Goal: Navigation & Orientation: Find specific page/section

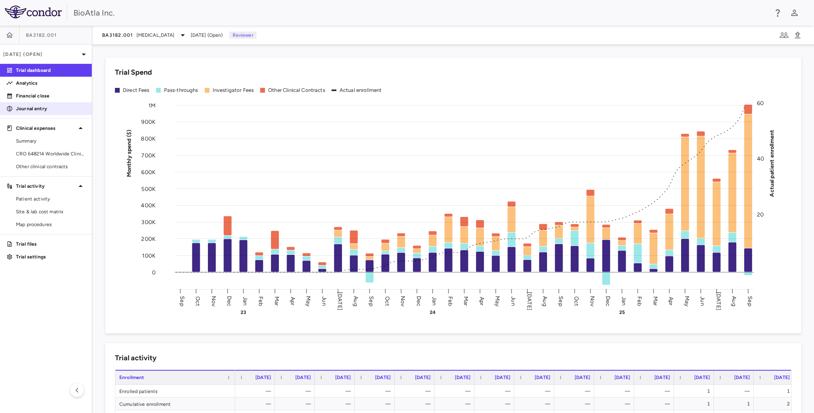
click at [34, 109] on p "Journal entry" at bounding box center [50, 108] width 69 height 7
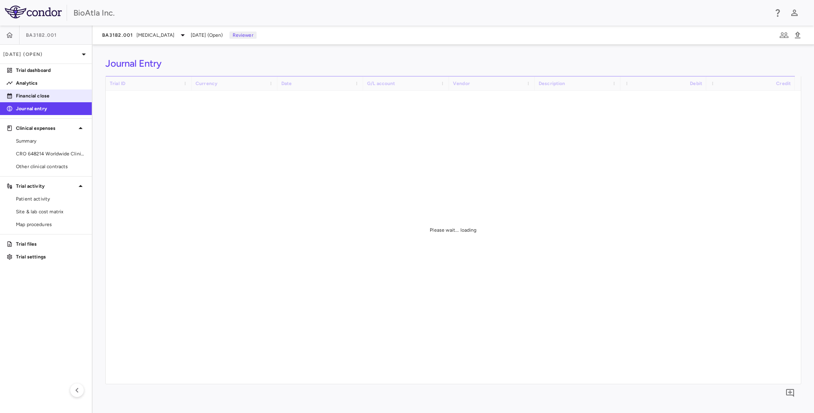
click at [40, 98] on p "Financial close" at bounding box center [50, 95] width 69 height 7
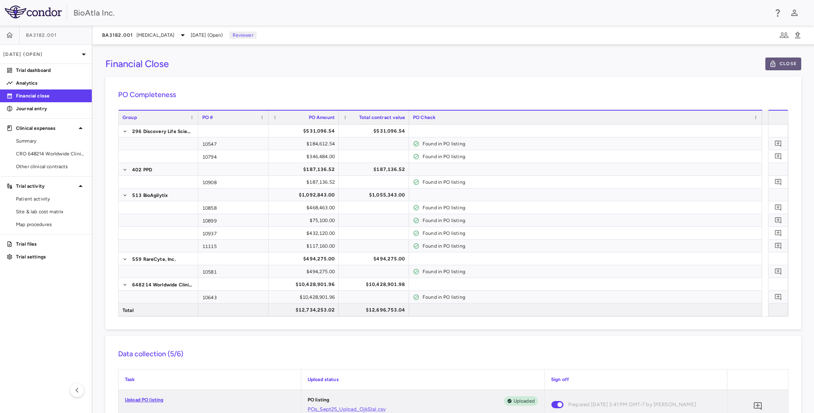
click at [777, 63] on button "Close" at bounding box center [784, 63] width 36 height 13
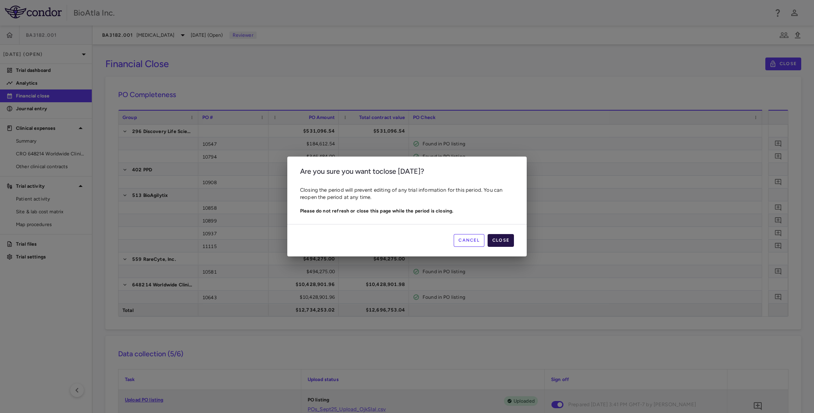
click at [504, 241] on button "Close" at bounding box center [501, 240] width 26 height 13
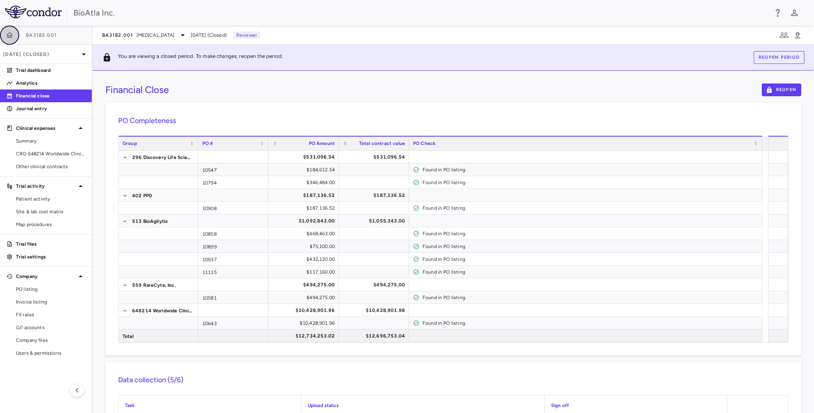
click at [6, 36] on icon "button" at bounding box center [10, 35] width 8 height 8
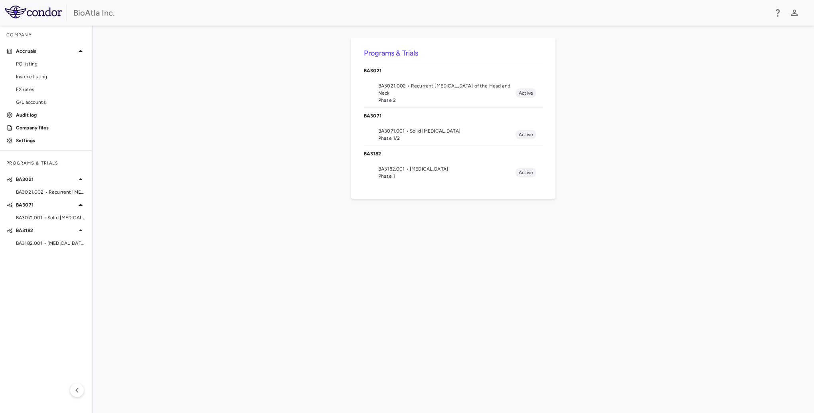
click at [386, 129] on span "BA3071.001 • Solid [MEDICAL_DATA]" at bounding box center [446, 130] width 137 height 7
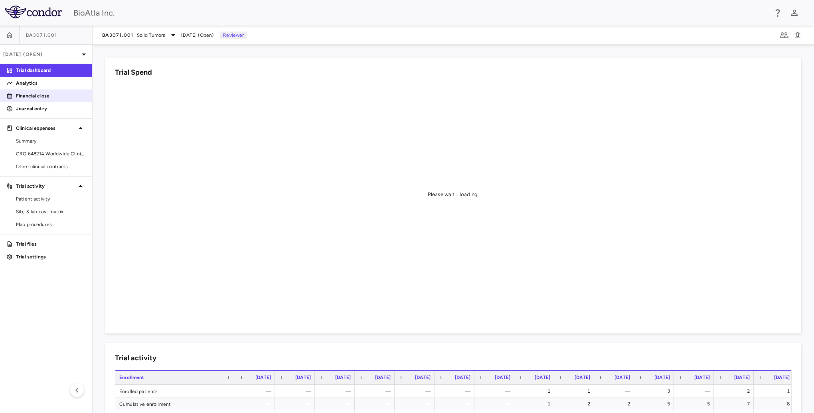
click at [38, 97] on p "Financial close" at bounding box center [50, 95] width 69 height 7
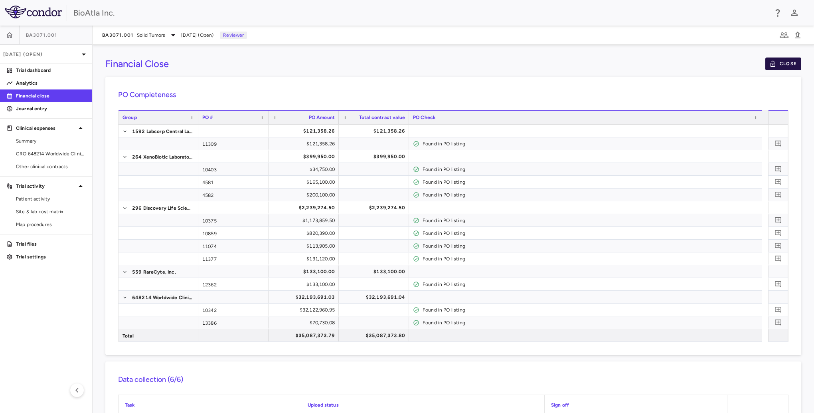
click at [784, 65] on button "Close" at bounding box center [784, 63] width 36 height 13
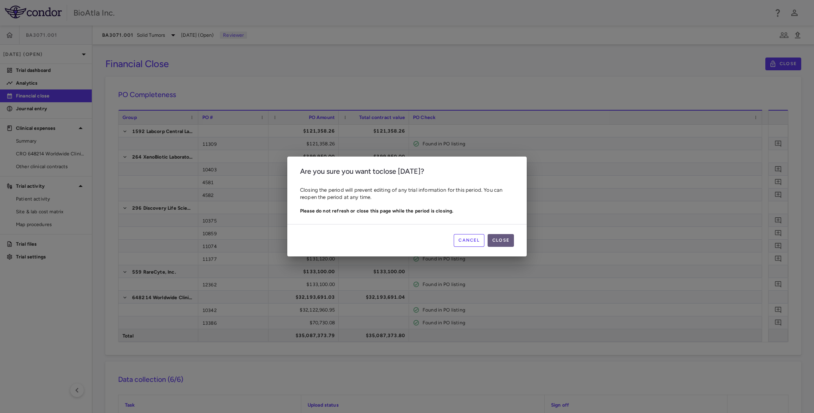
click at [507, 240] on button "Close" at bounding box center [501, 240] width 26 height 13
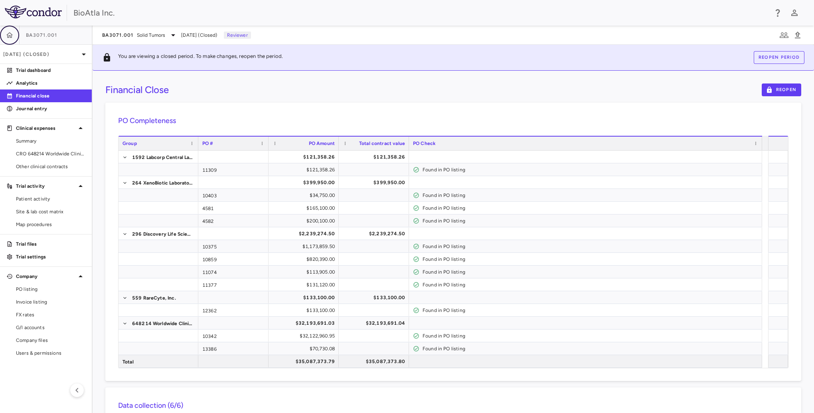
click at [12, 36] on icon "button" at bounding box center [10, 35] width 8 height 8
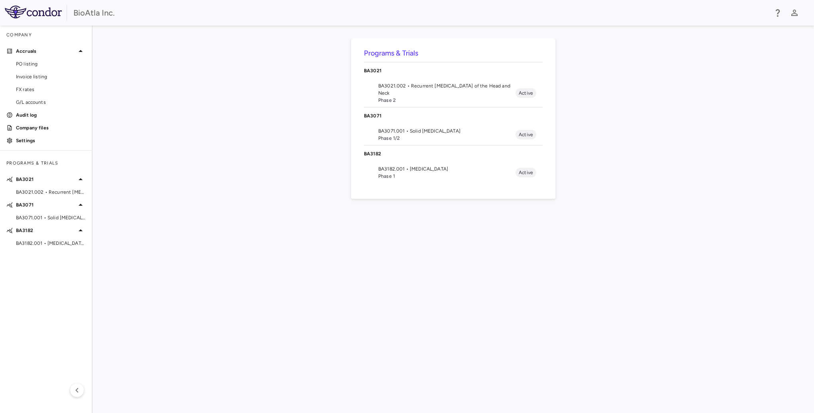
click at [388, 87] on span "BA3021.002 • Recurrent [MEDICAL_DATA] of the Head and Neck" at bounding box center [446, 89] width 137 height 14
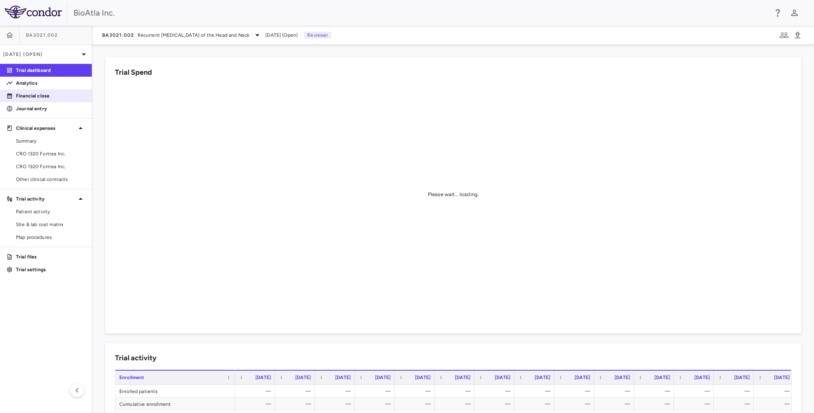
click at [29, 97] on p "Financial close" at bounding box center [50, 95] width 69 height 7
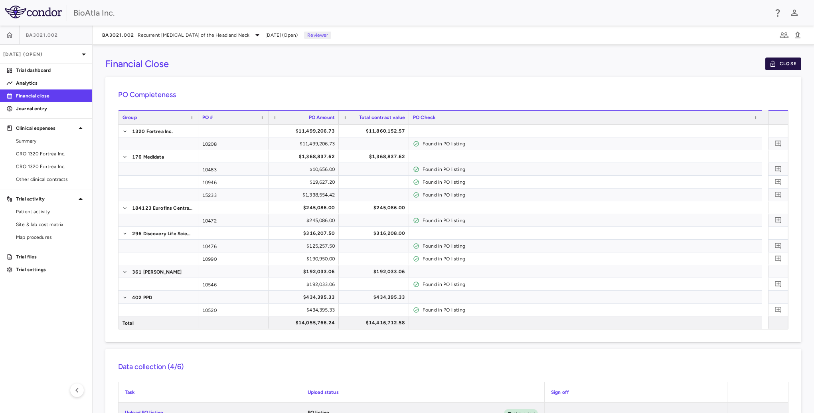
click at [781, 62] on button "Close" at bounding box center [784, 63] width 36 height 13
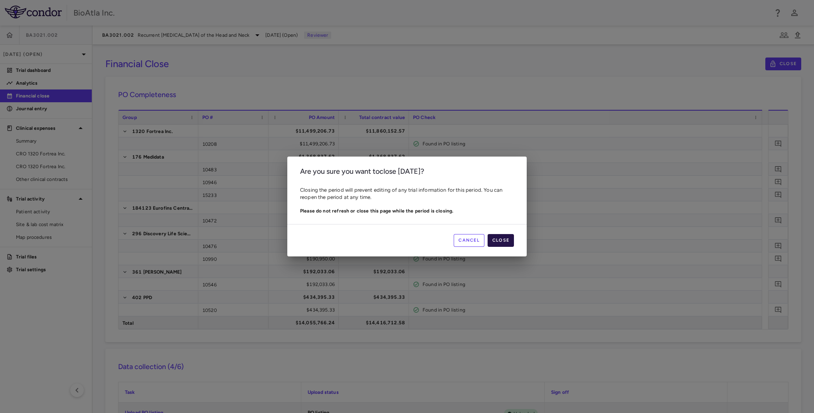
click at [512, 237] on button "Close" at bounding box center [501, 240] width 26 height 13
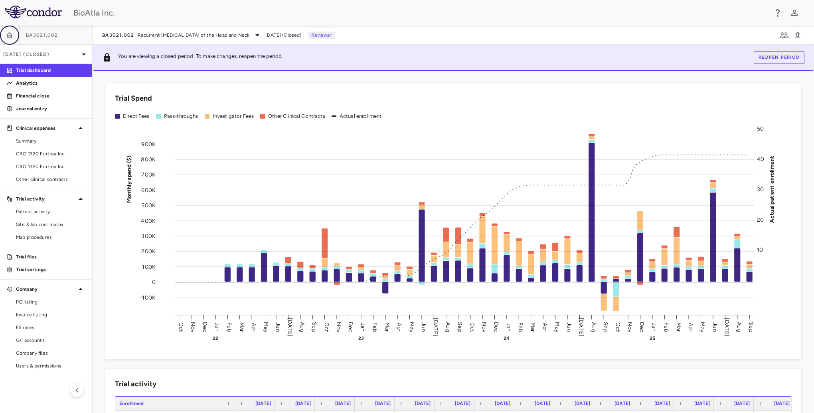
click at [8, 34] on icon "button" at bounding box center [10, 35] width 8 height 8
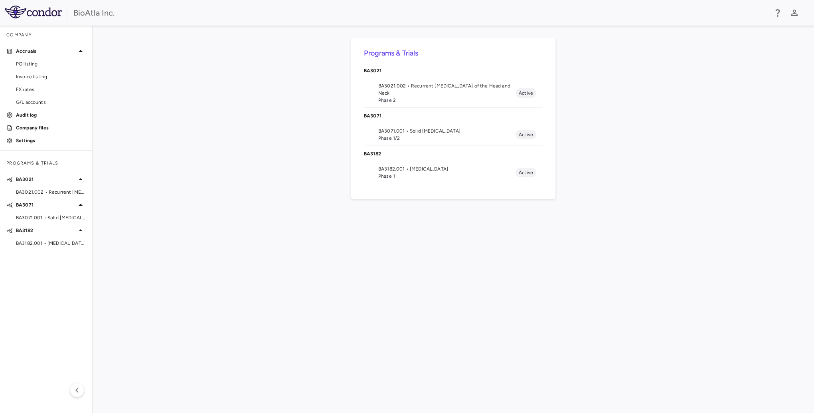
click at [396, 128] on span "BA3071.001 • Solid [MEDICAL_DATA]" at bounding box center [446, 130] width 137 height 7
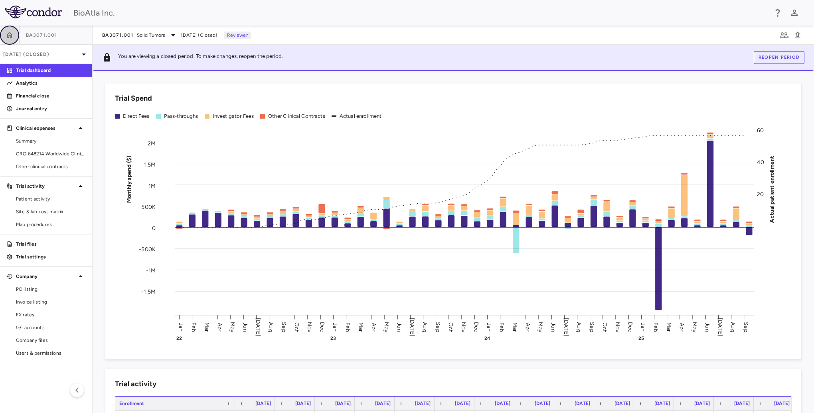
click at [6, 36] on icon "button" at bounding box center [10, 35] width 8 height 8
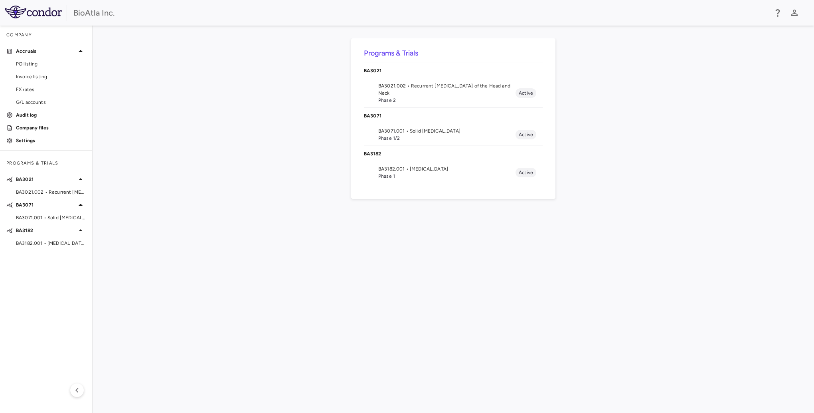
click at [394, 168] on span "BA3182.001 • [MEDICAL_DATA]" at bounding box center [446, 168] width 137 height 7
